Goal: Task Accomplishment & Management: Use online tool/utility

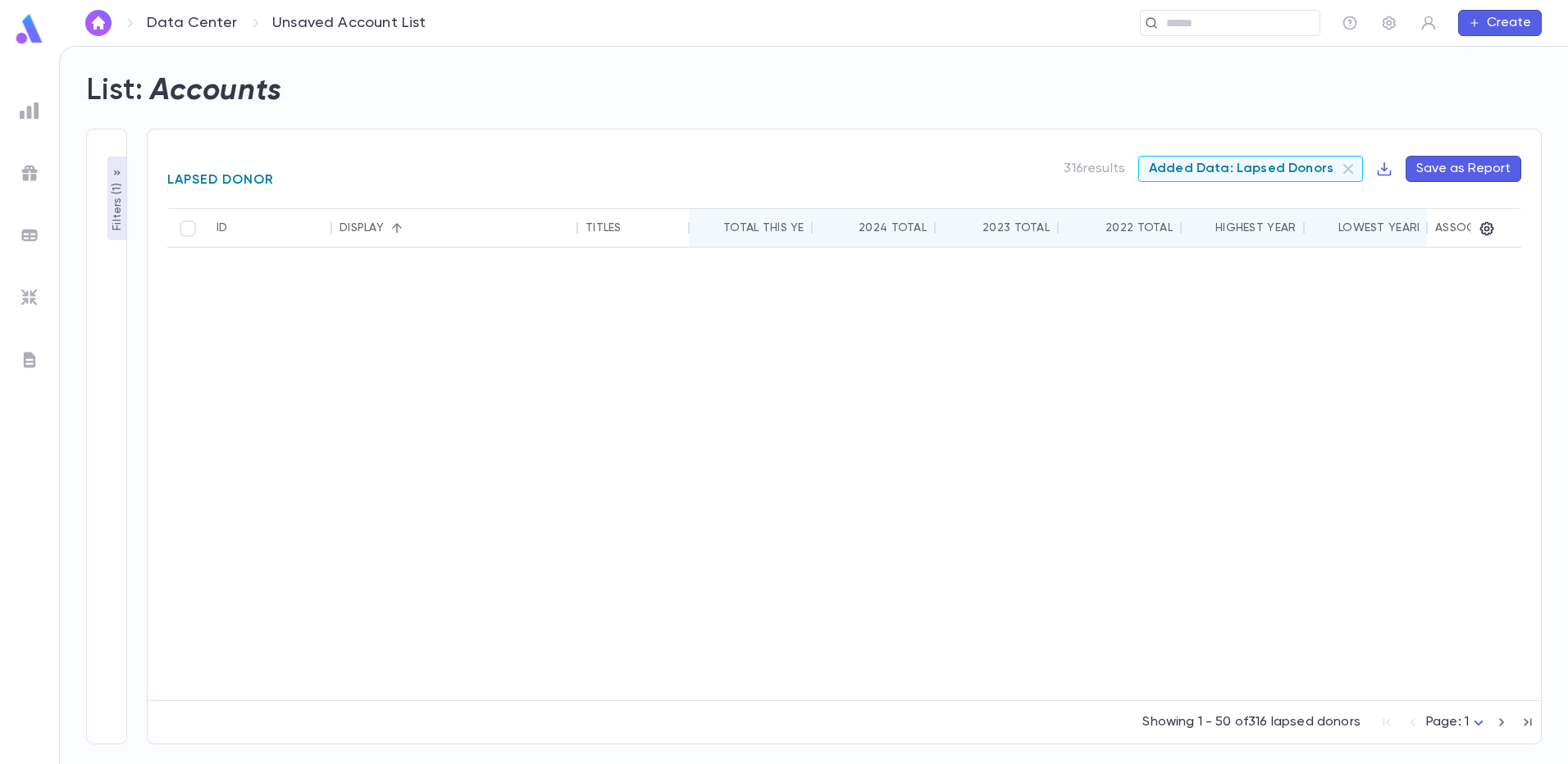
scroll to position [1667, 0]
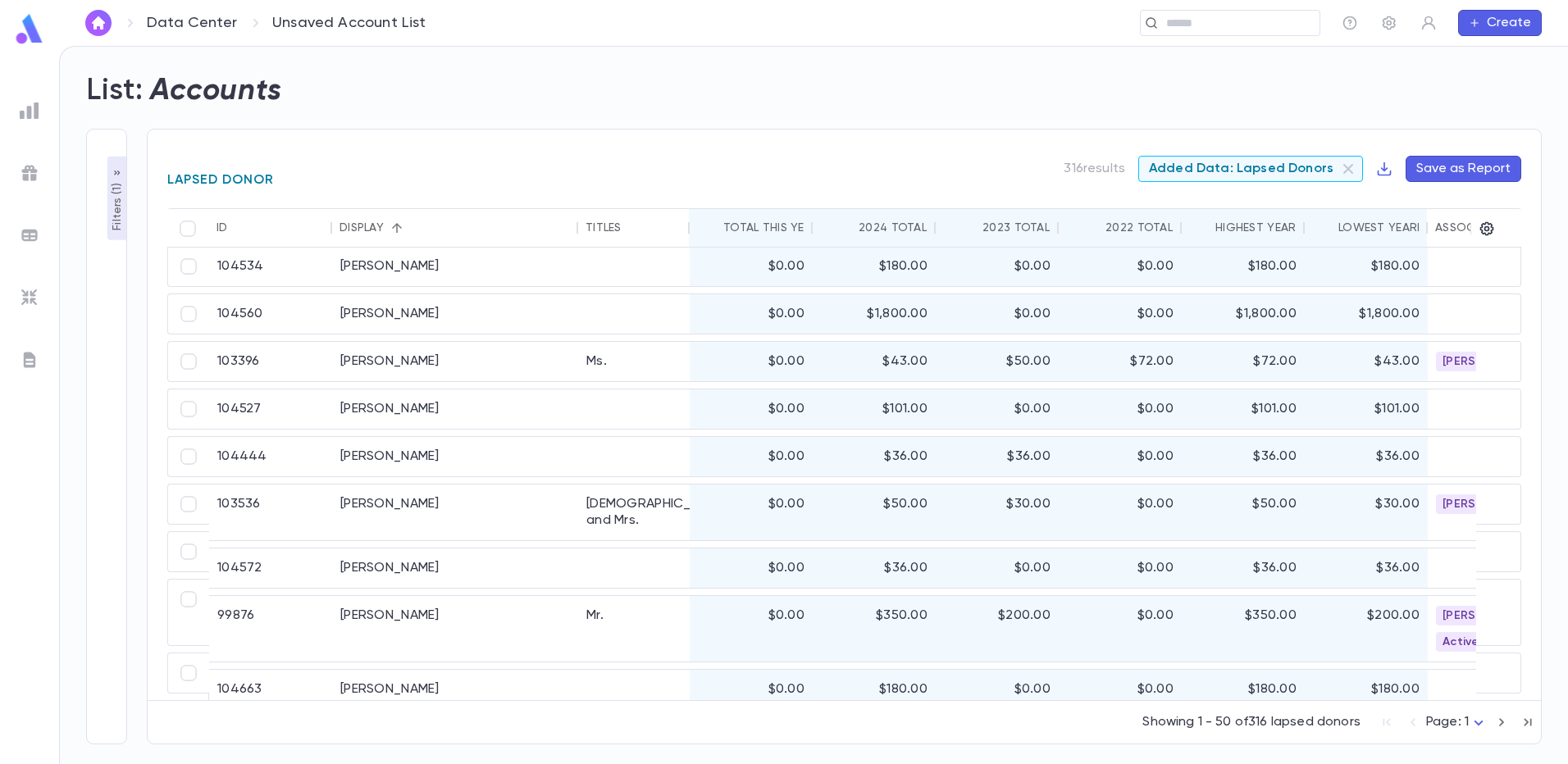
click at [31, 234] on img at bounding box center [30, 235] width 20 height 20
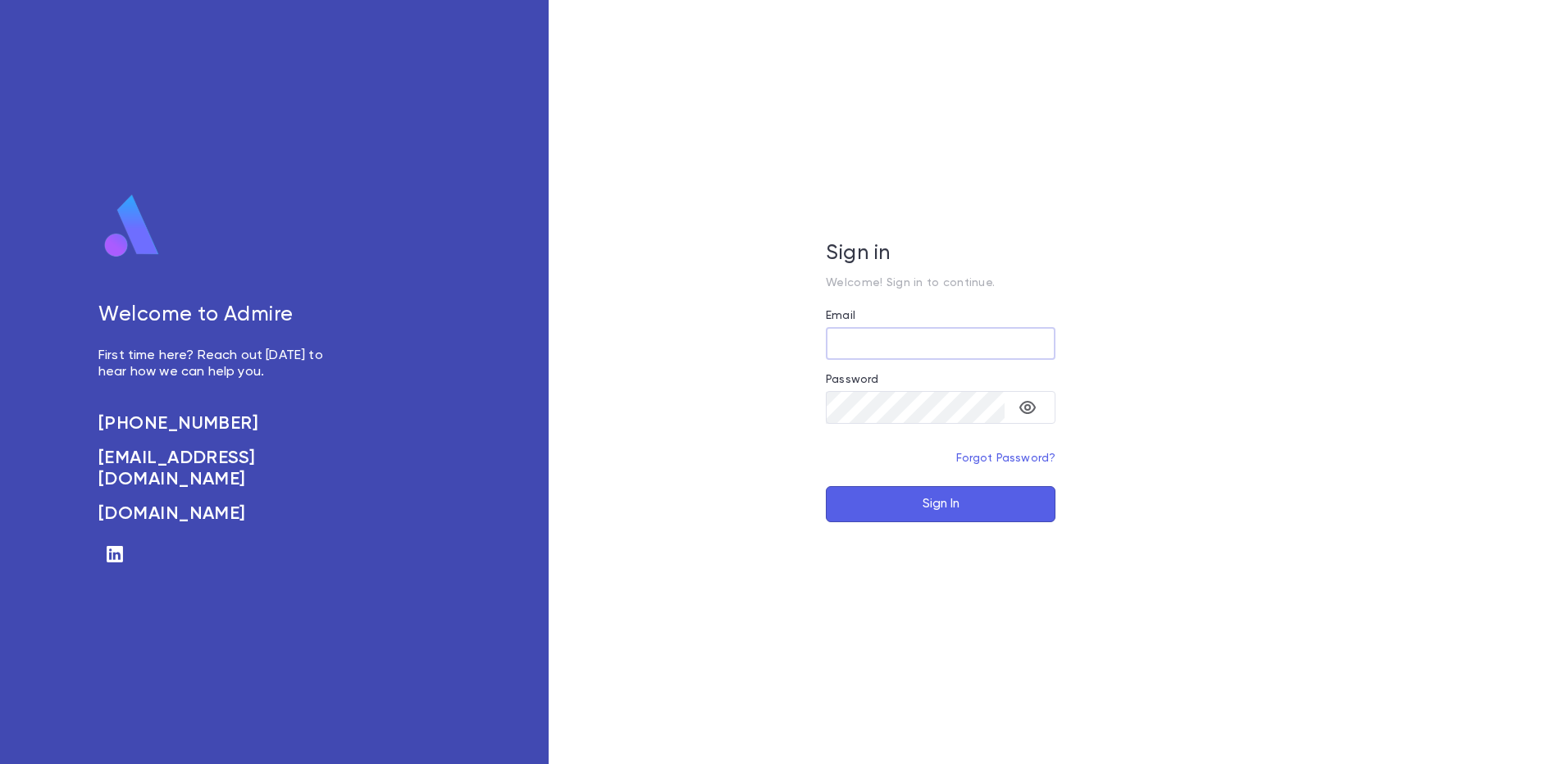
type input "**********"
click at [920, 492] on button "Sign In" at bounding box center [940, 504] width 229 height 36
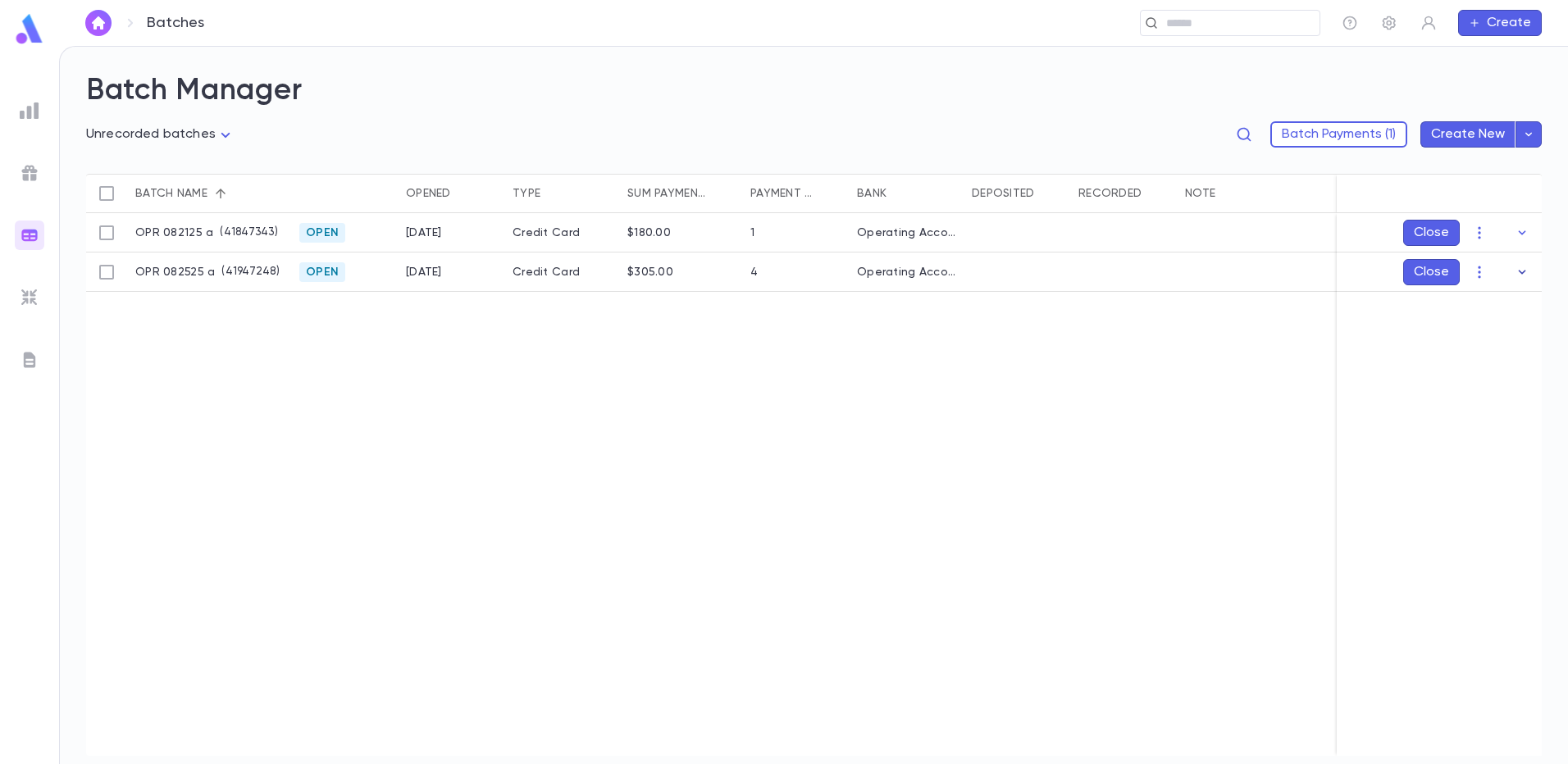
click at [1524, 271] on icon "button" at bounding box center [1521, 272] width 17 height 16
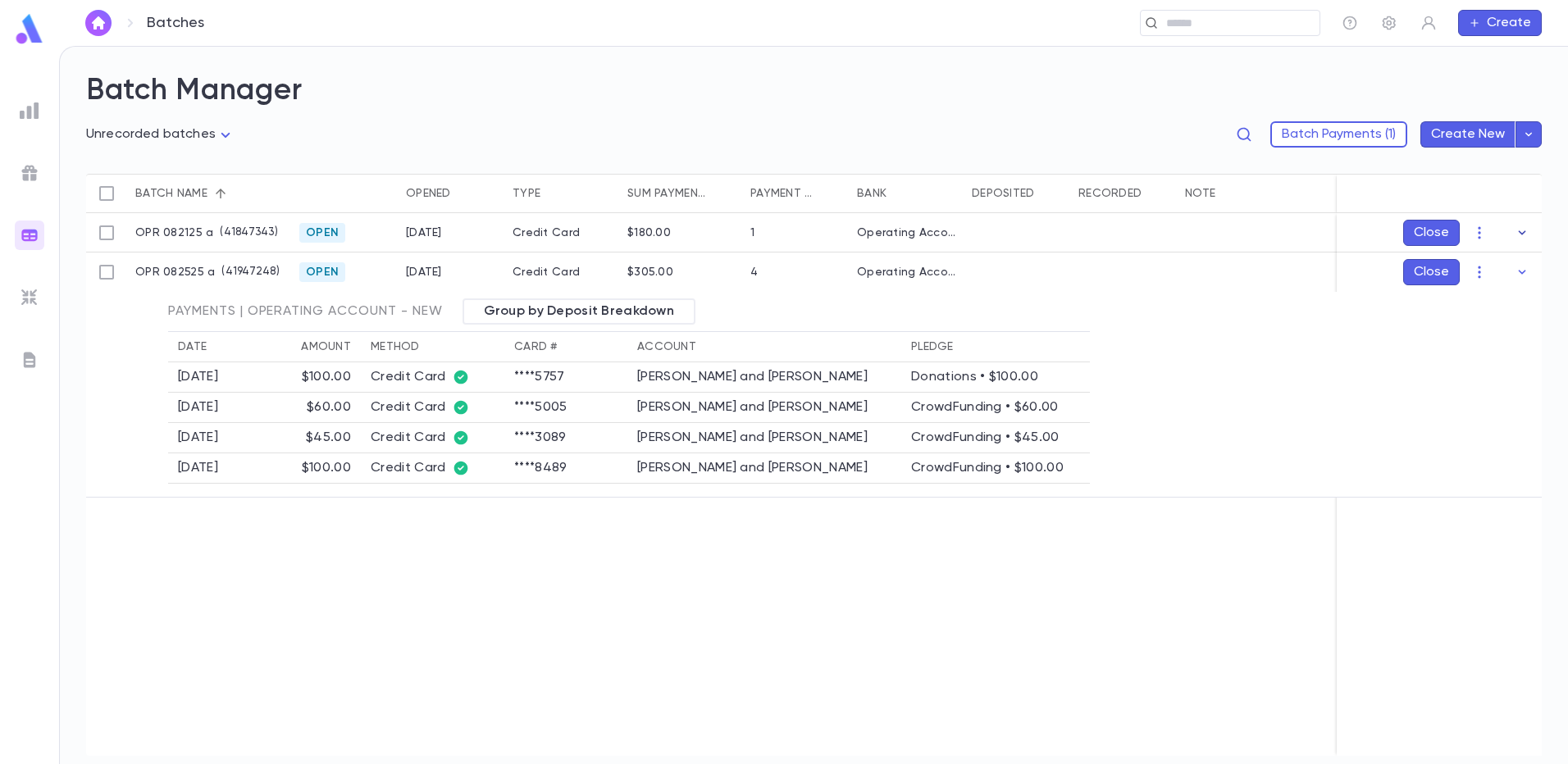
click at [1520, 234] on icon "button" at bounding box center [1521, 233] width 17 height 16
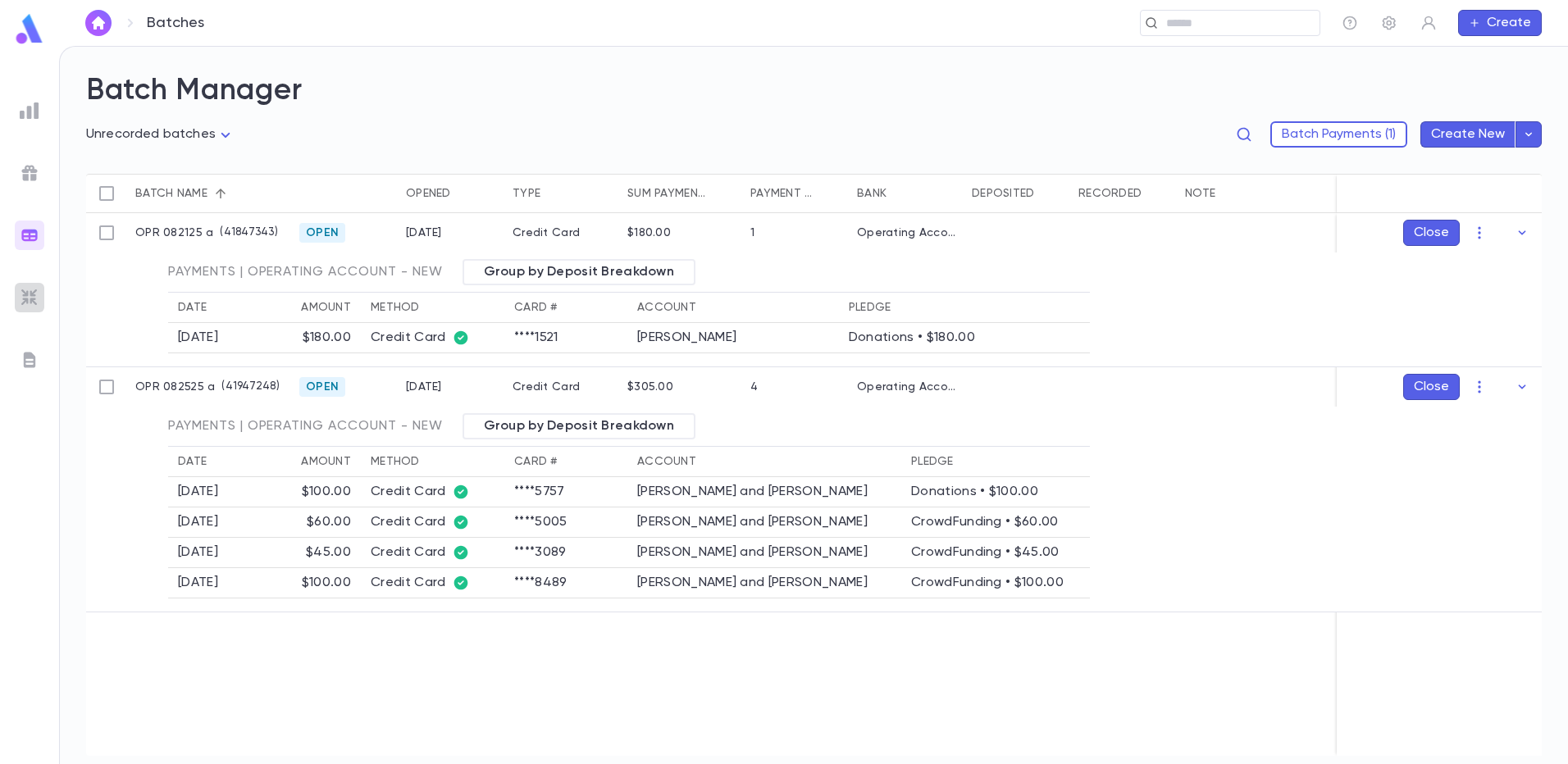
click at [33, 297] on img at bounding box center [30, 297] width 20 height 20
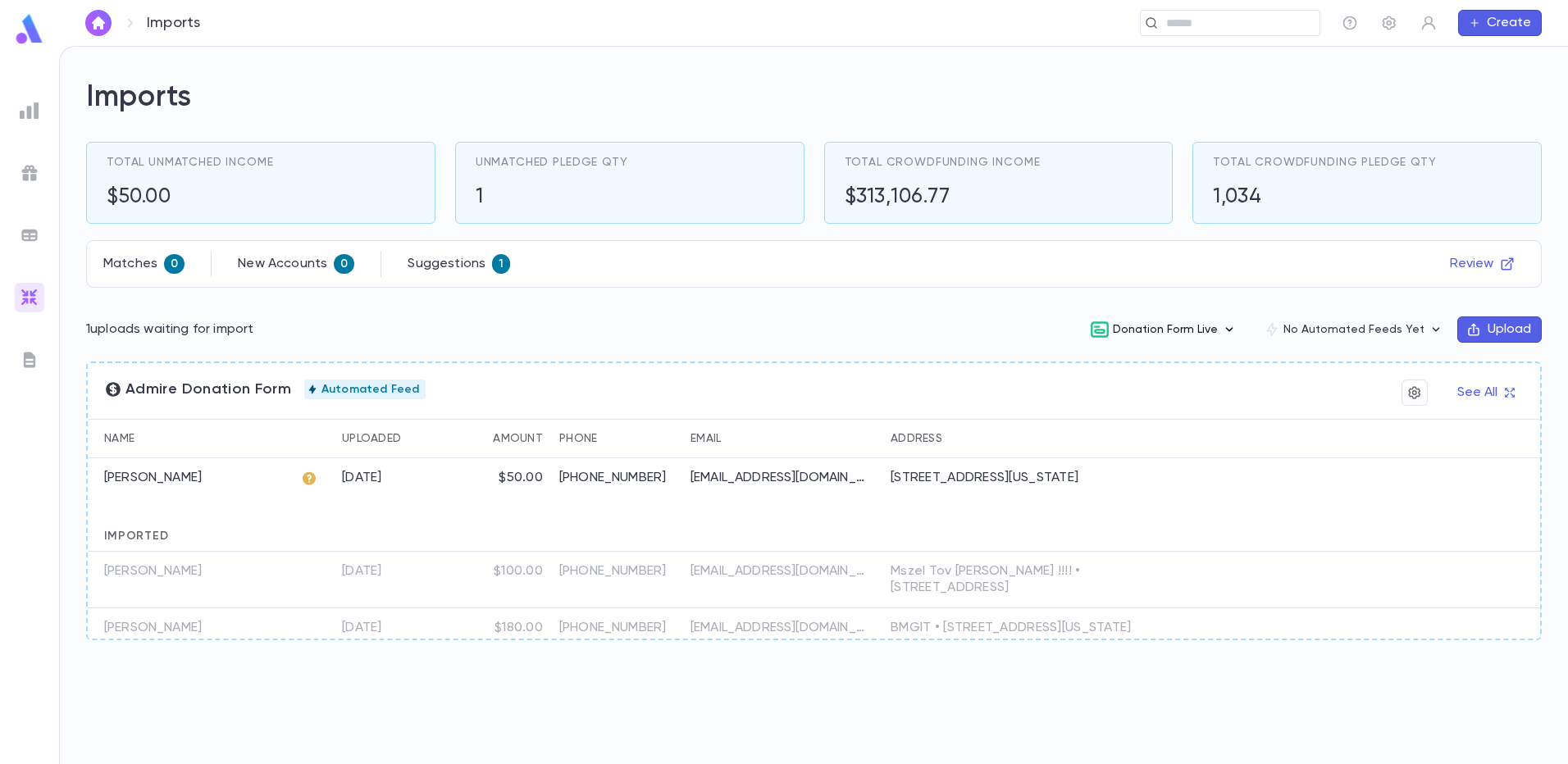
click at [1137, 330] on button "Donation Form Live" at bounding box center [1163, 329] width 174 height 31
click at [1127, 418] on li "Edit" at bounding box center [1178, 416] width 170 height 26
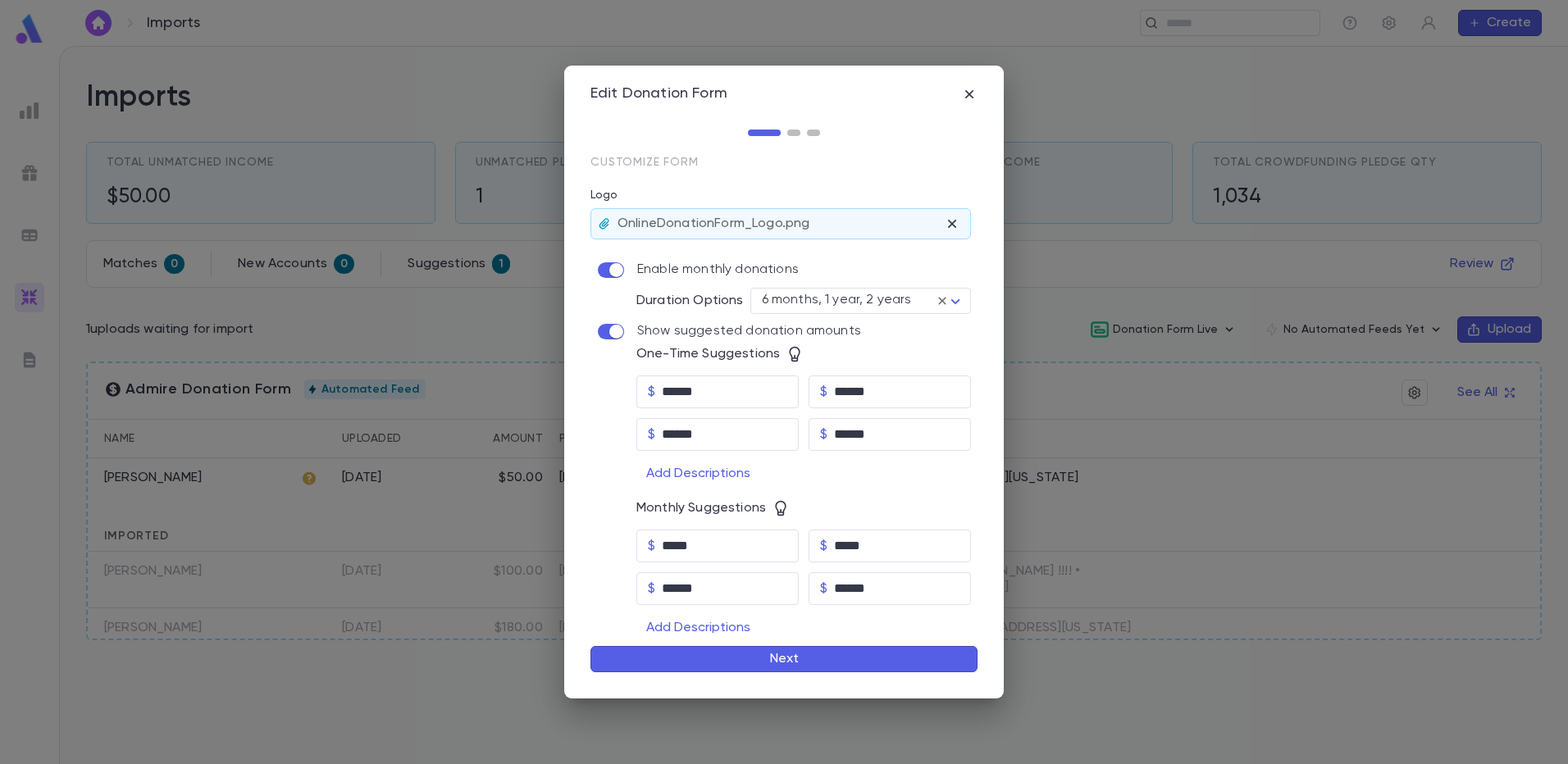
click at [789, 659] on button "Next" at bounding box center [784, 659] width 387 height 26
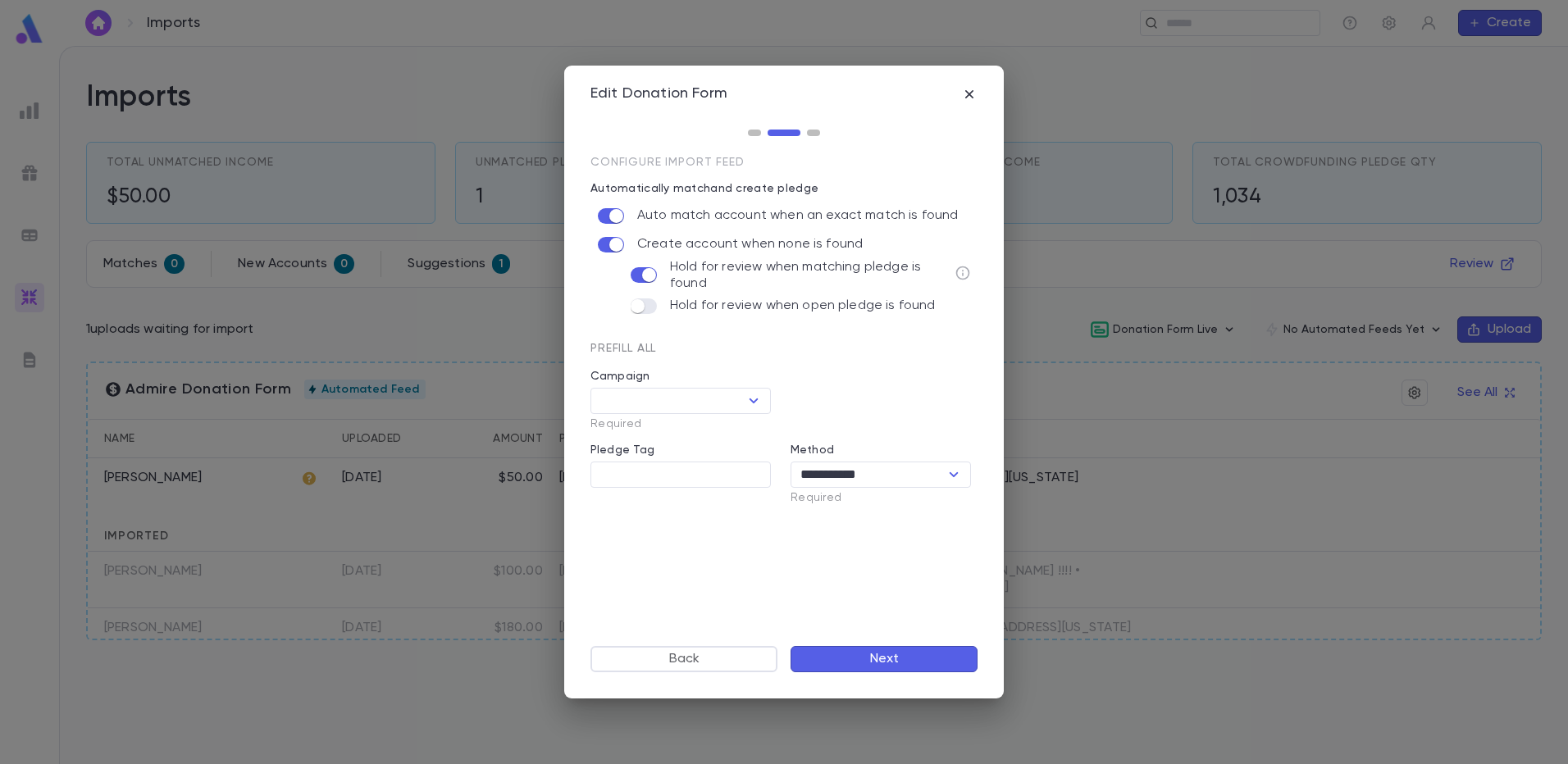
type input "*********"
click at [752, 401] on icon "Open" at bounding box center [754, 400] width 9 height 5
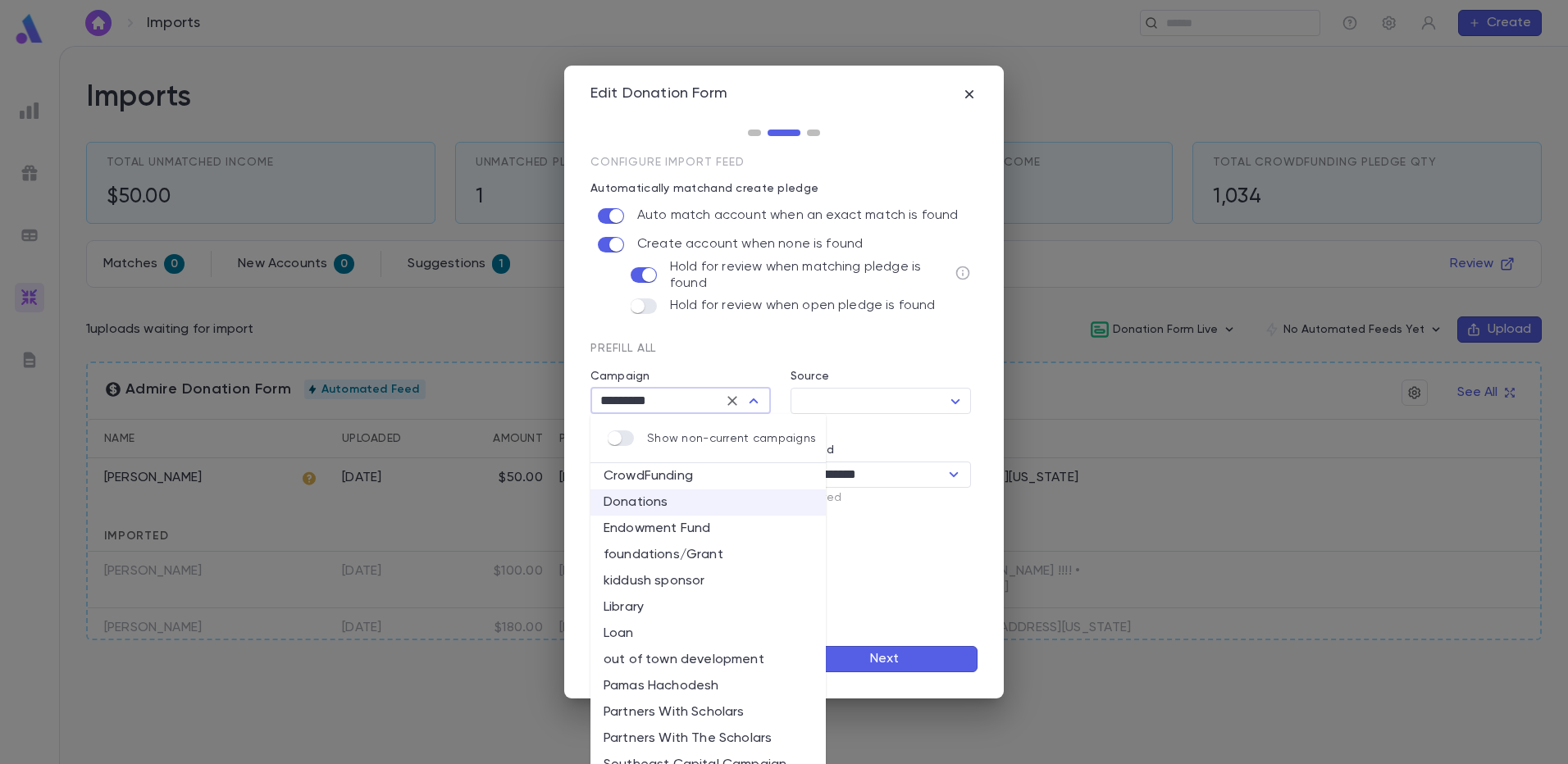
scroll to position [36, 0]
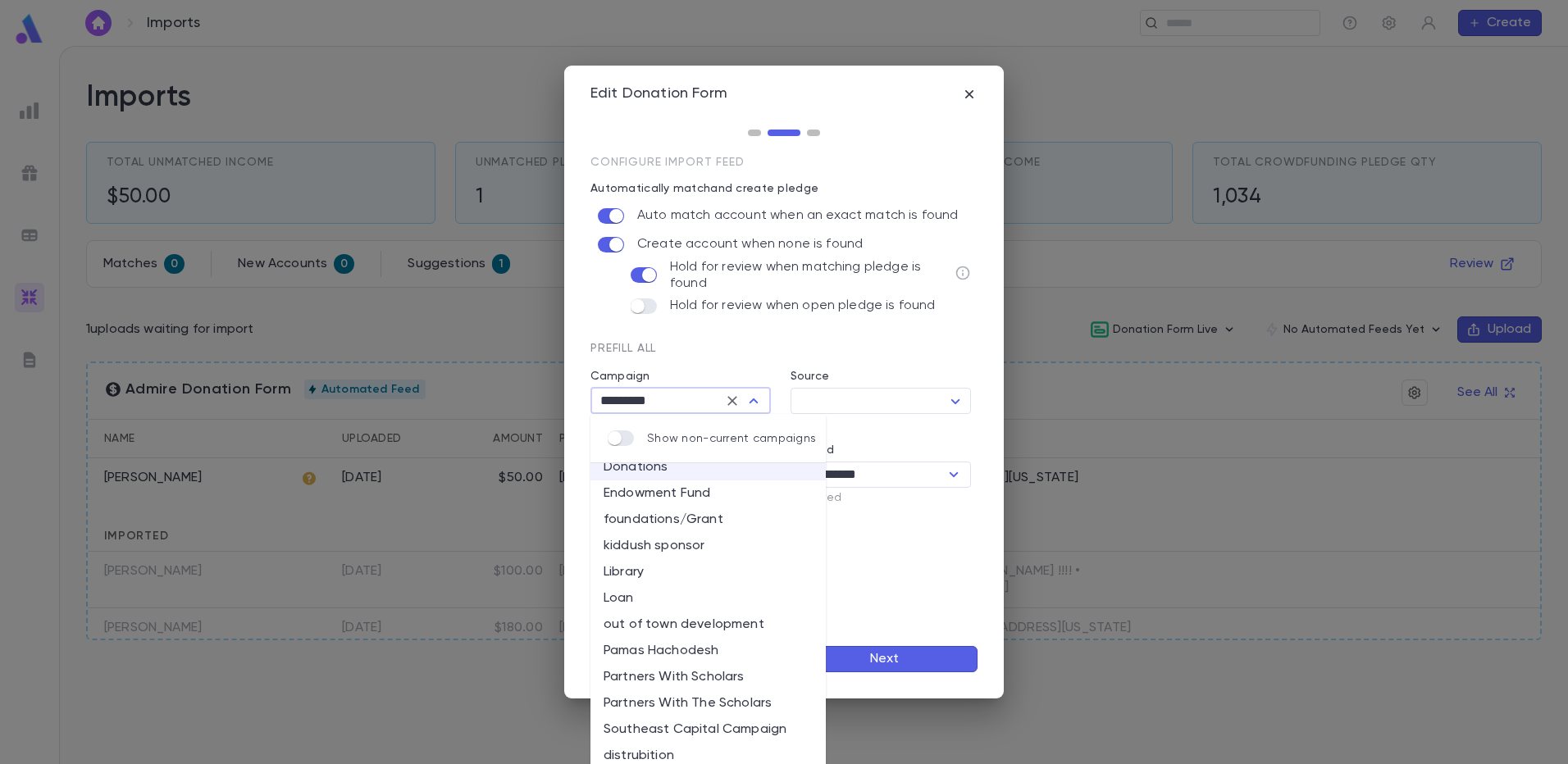
click at [879, 559] on div "**********" at bounding box center [784, 393] width 387 height 477
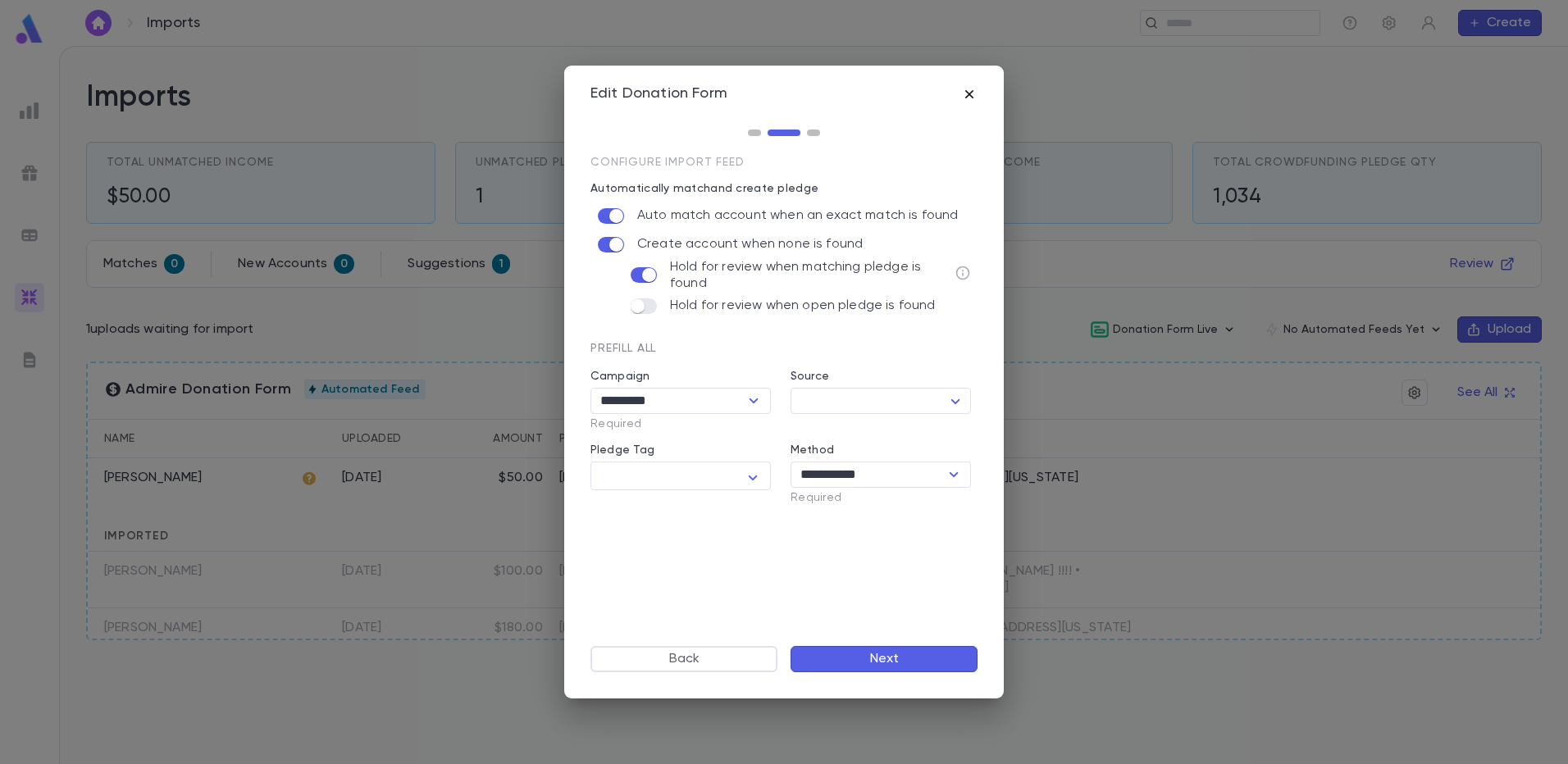
click at [967, 89] on icon "button" at bounding box center [969, 94] width 17 height 16
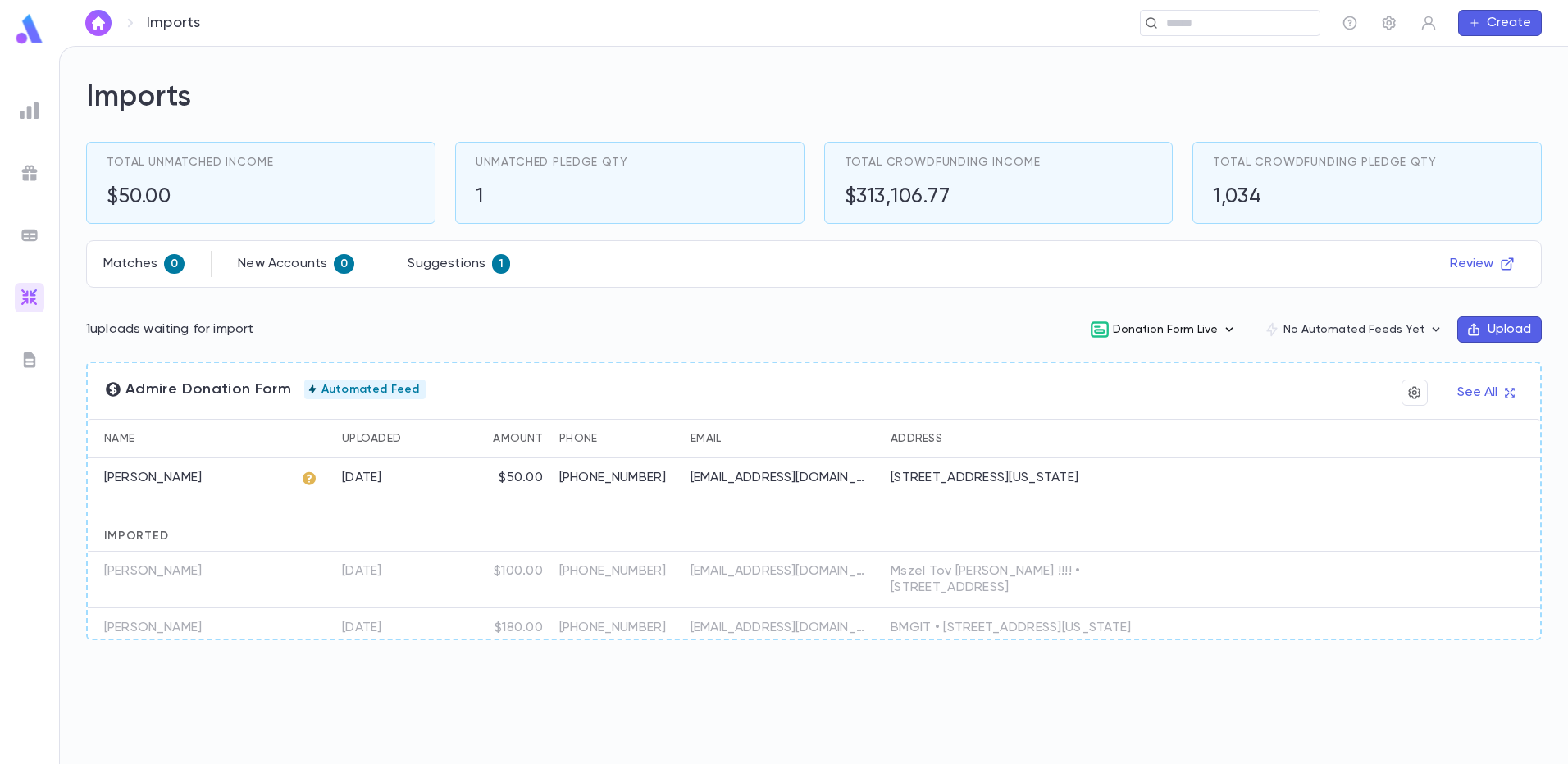
click at [1217, 328] on button "Donation Form Live" at bounding box center [1163, 329] width 174 height 31
click at [1132, 364] on li "View" at bounding box center [1178, 364] width 170 height 26
click at [1513, 326] on button "Upload" at bounding box center [1499, 329] width 84 height 26
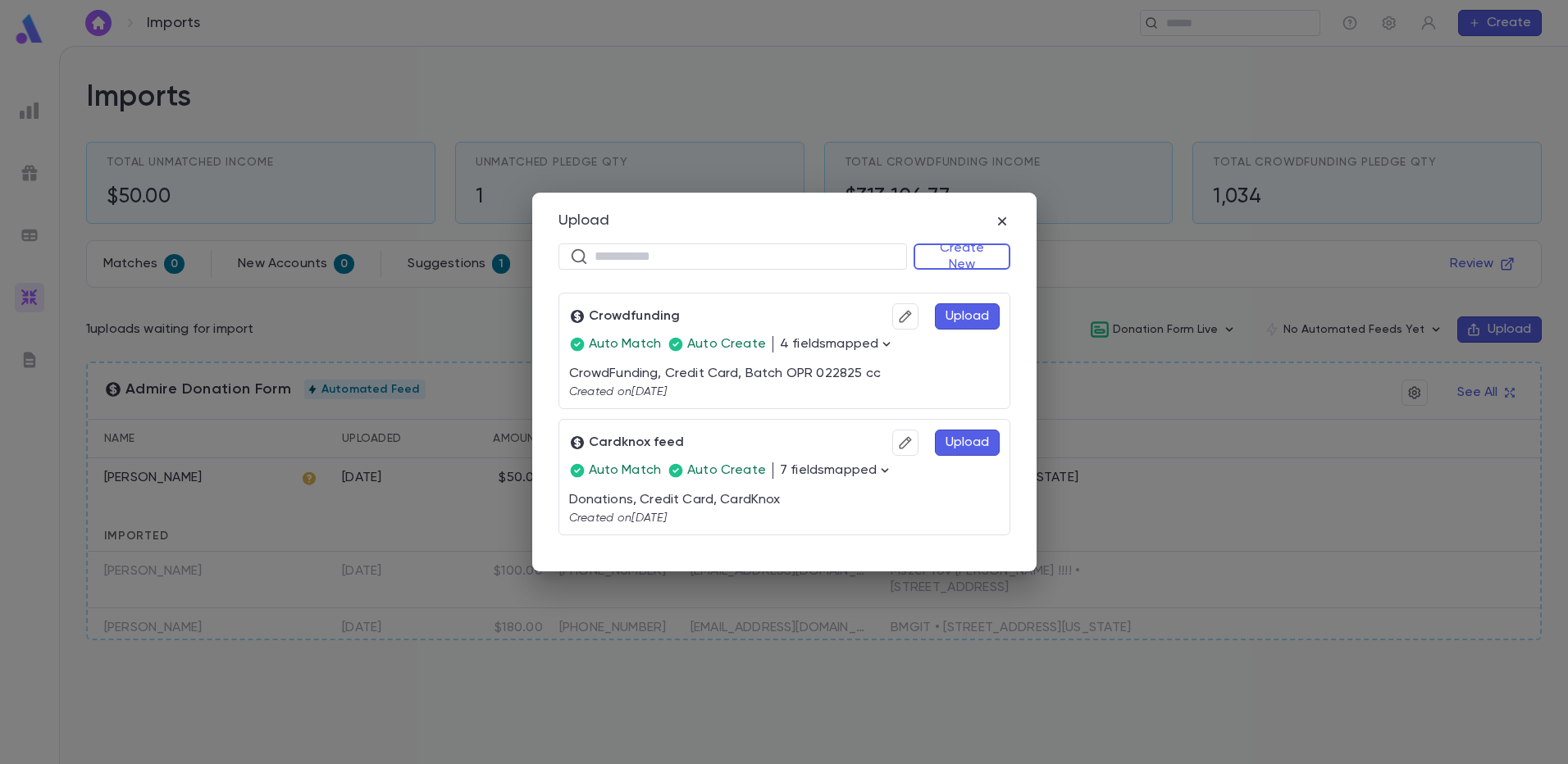
click at [951, 447] on button "Upload" at bounding box center [967, 443] width 65 height 26
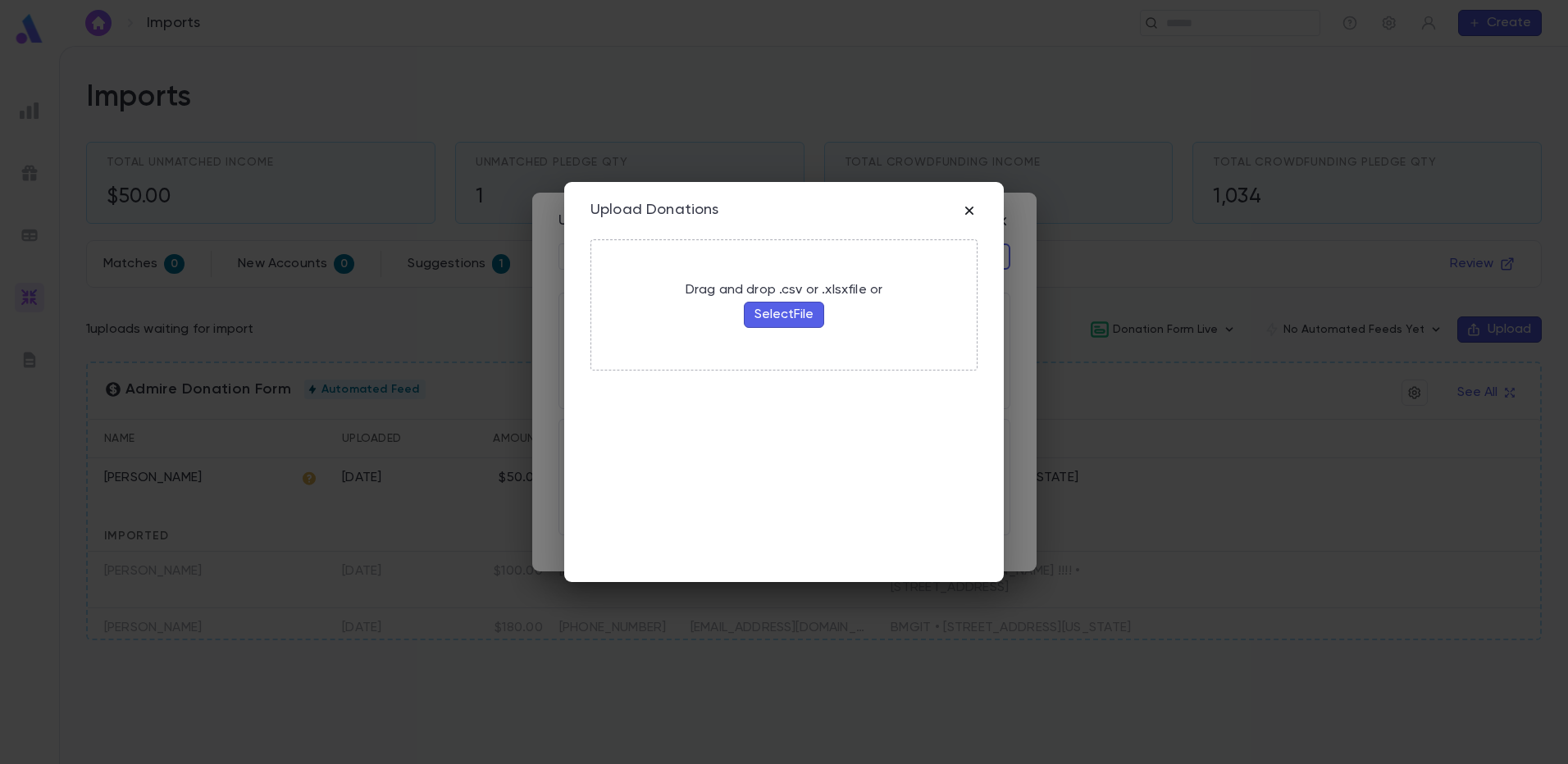
click at [975, 203] on icon "button" at bounding box center [969, 210] width 17 height 16
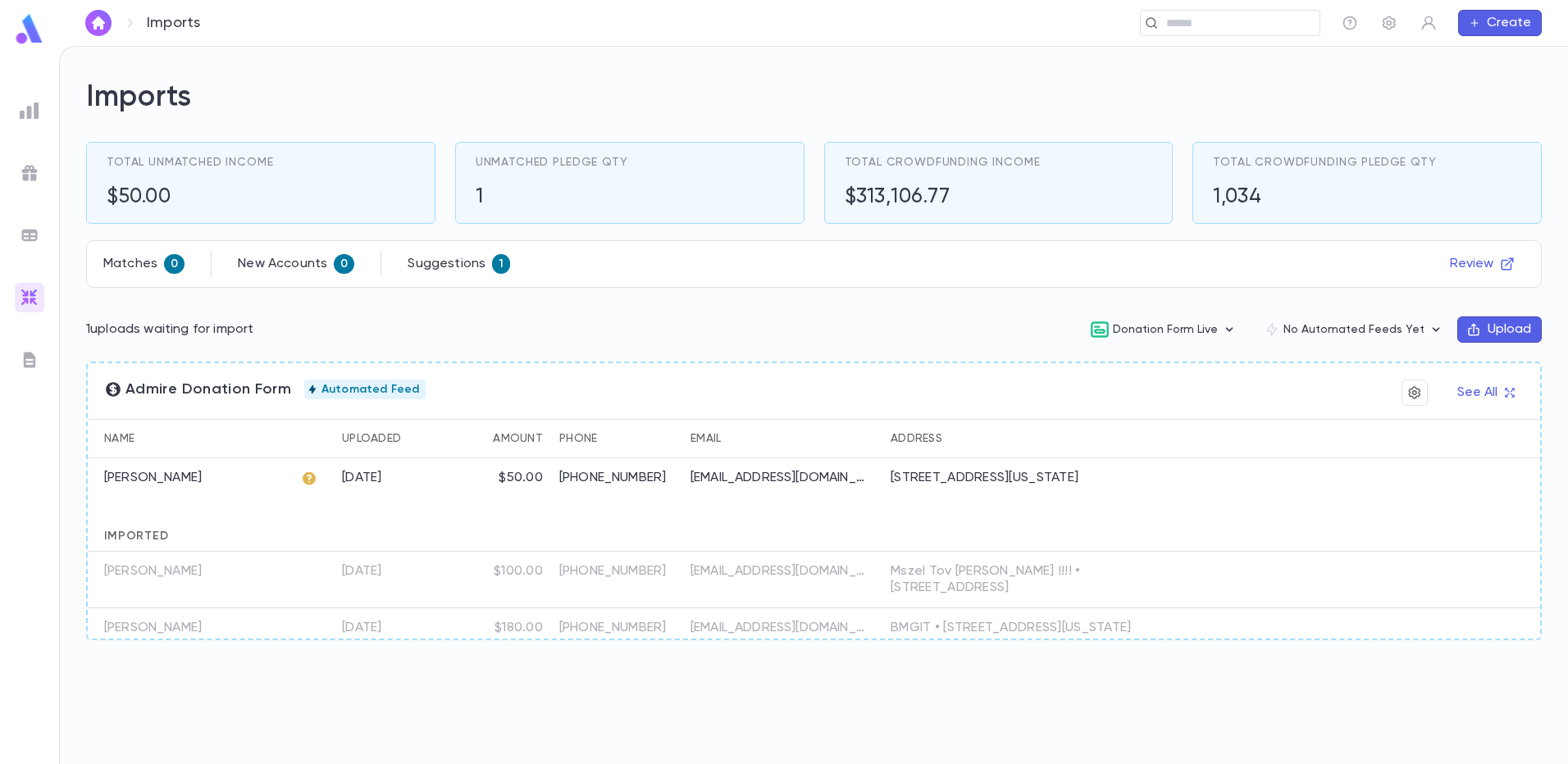
click at [210, 488] on div "[PERSON_NAME]" at bounding box center [190, 478] width 205 height 40
click at [510, 260] on div "Matches 0 New Accounts 0 Suggestions 1 Review" at bounding box center [814, 264] width 1421 height 26
click at [493, 267] on span "1" at bounding box center [500, 263] width 18 height 13
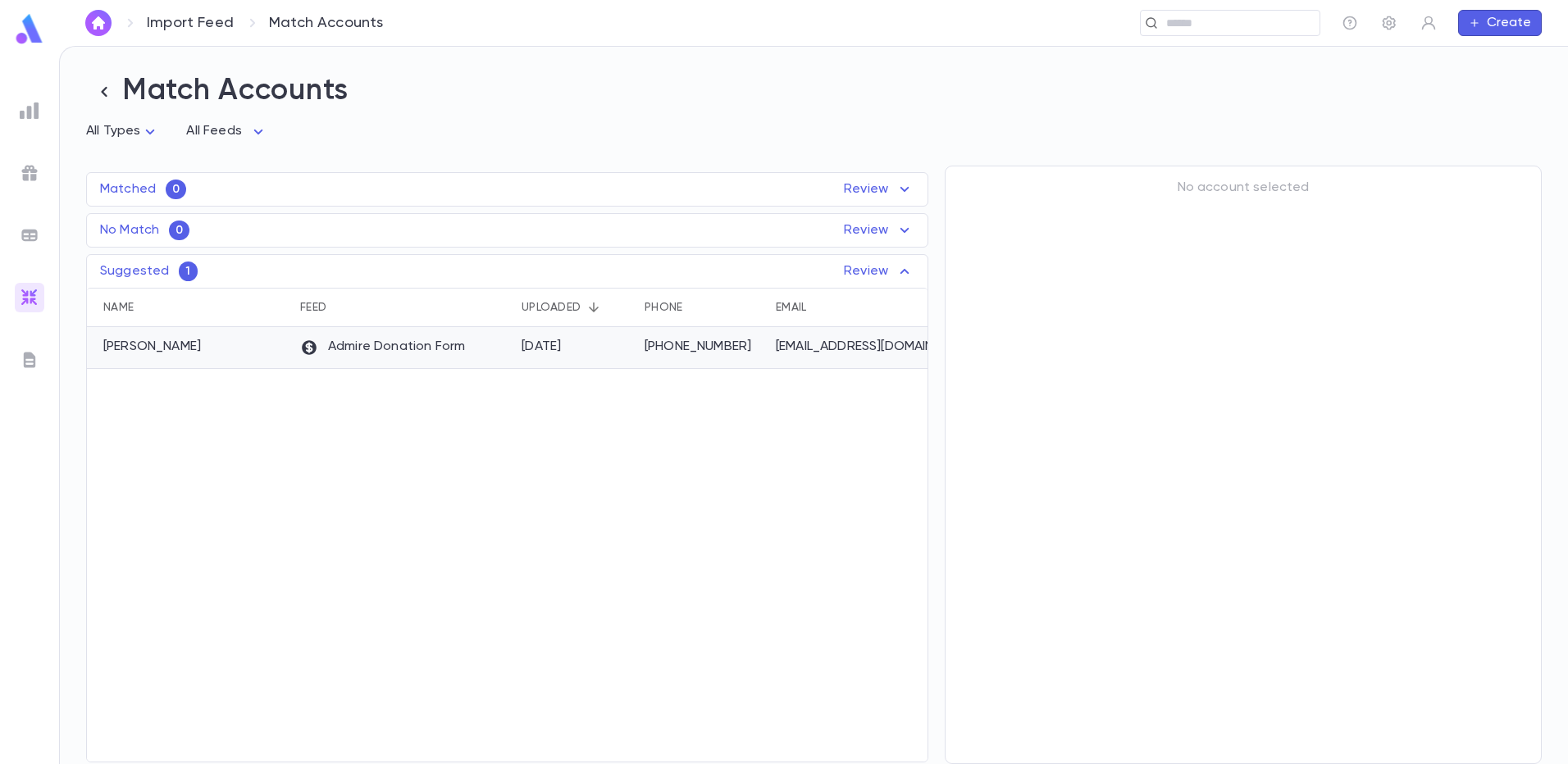
click at [339, 353] on p "Admire Donation Form" at bounding box center [382, 347] width 165 height 18
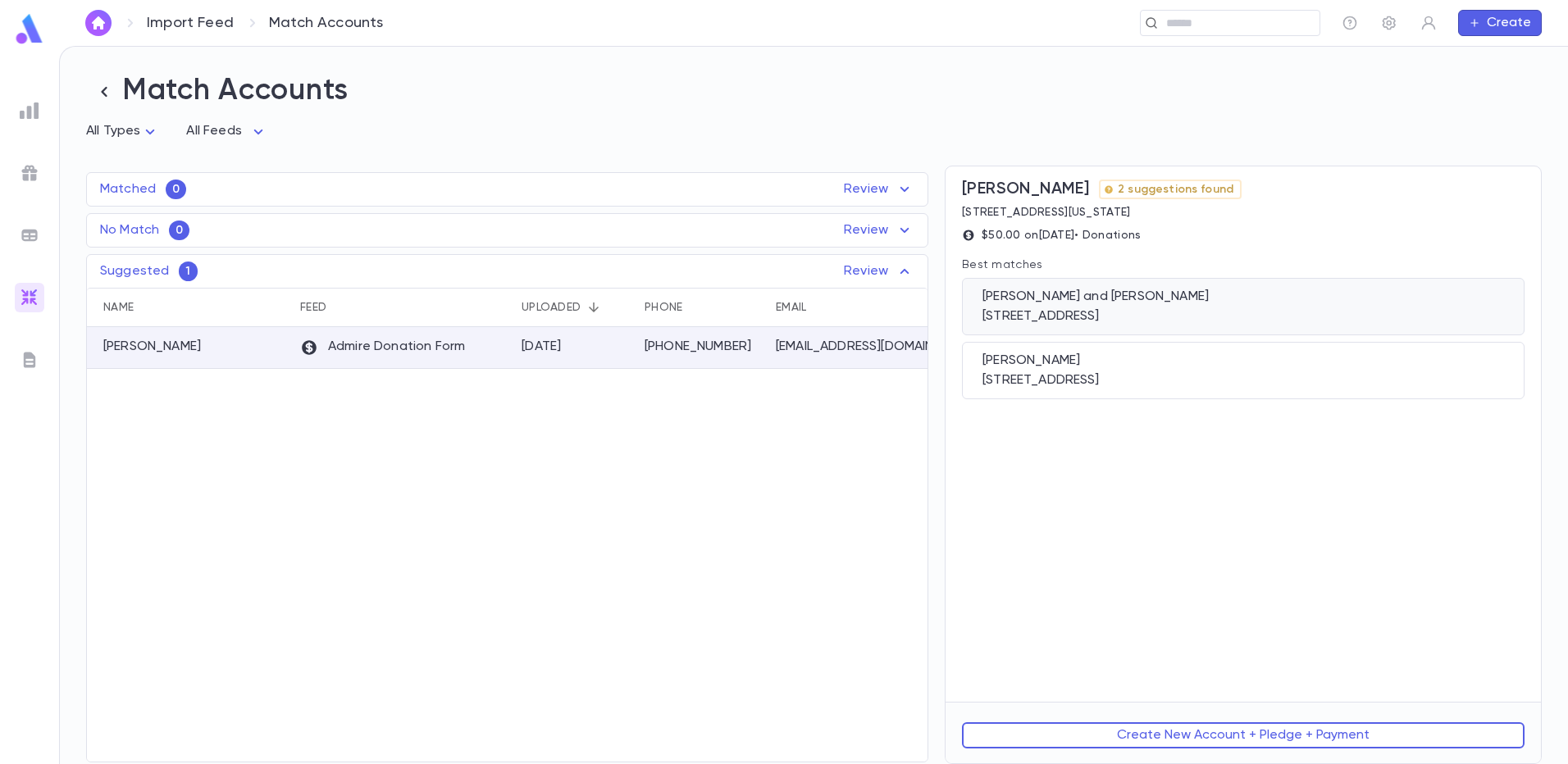
click at [1087, 315] on div "[STREET_ADDRESS]" at bounding box center [1243, 316] width 521 height 16
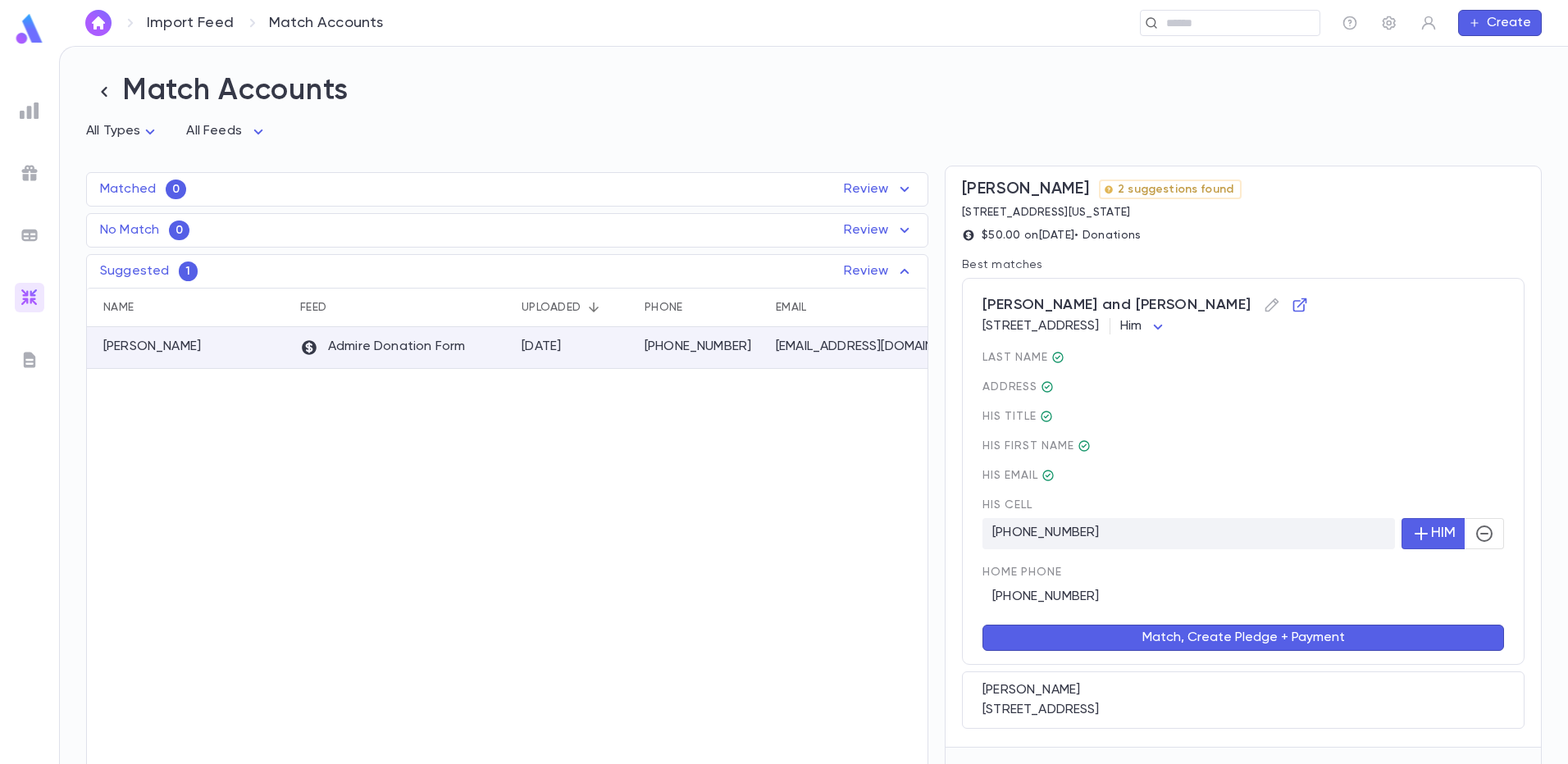
click at [1192, 638] on button "Match, Create Pledge + Payment" at bounding box center [1243, 637] width 521 height 26
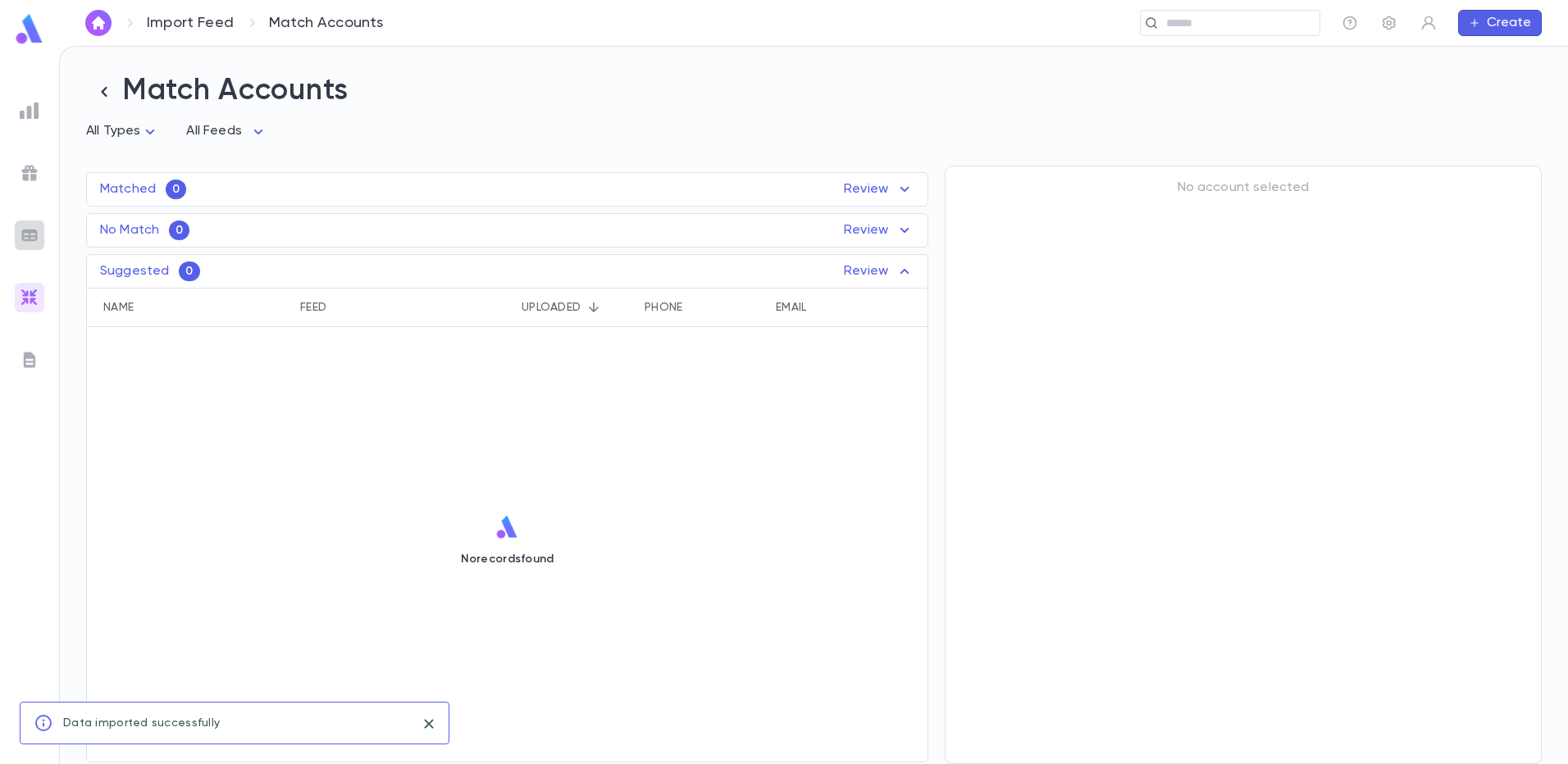
click at [38, 238] on img at bounding box center [30, 235] width 20 height 20
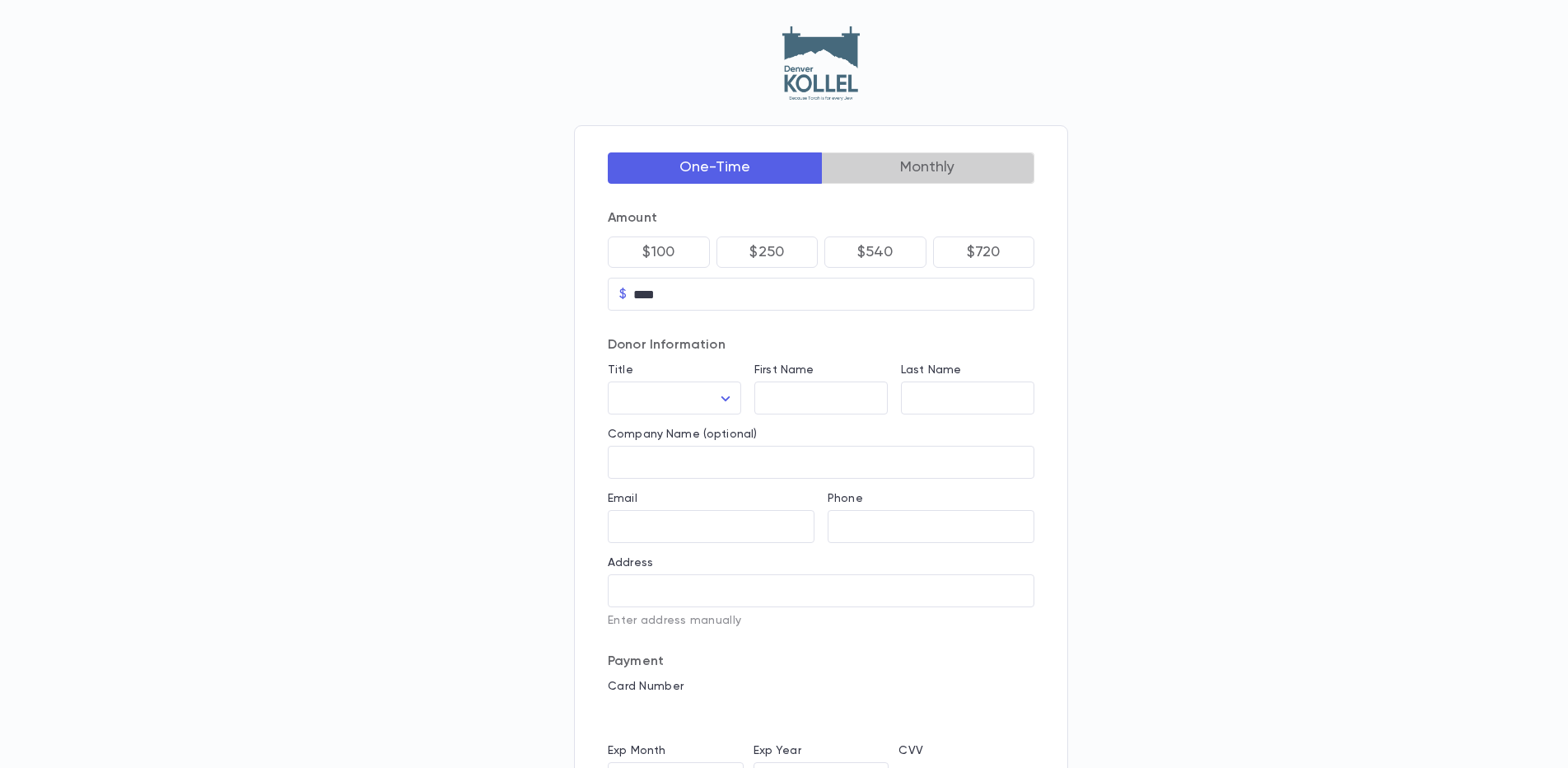
click at [907, 170] on button "Monthly" at bounding box center [928, 168] width 214 height 31
